Goal: Information Seeking & Learning: Understand process/instructions

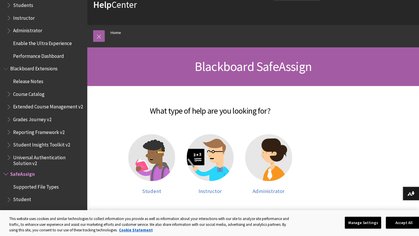
scroll to position [36, 0]
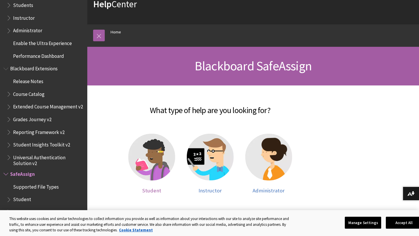
click at [152, 147] on img at bounding box center [151, 157] width 47 height 47
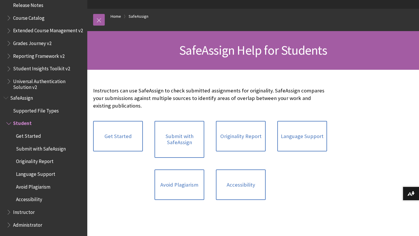
scroll to position [51, 0]
click at [176, 189] on link "Avoid Plagiarism" at bounding box center [179, 185] width 50 height 31
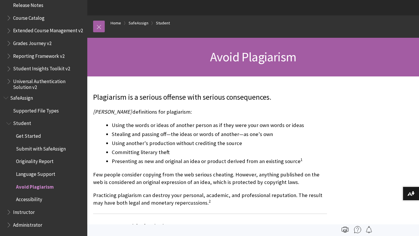
scroll to position [41, 0]
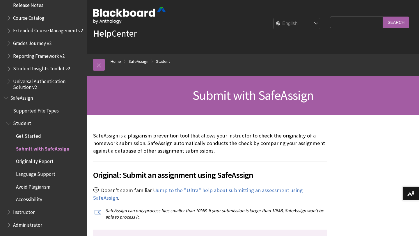
scroll to position [9, 0]
